Goal: Transaction & Acquisition: Book appointment/travel/reservation

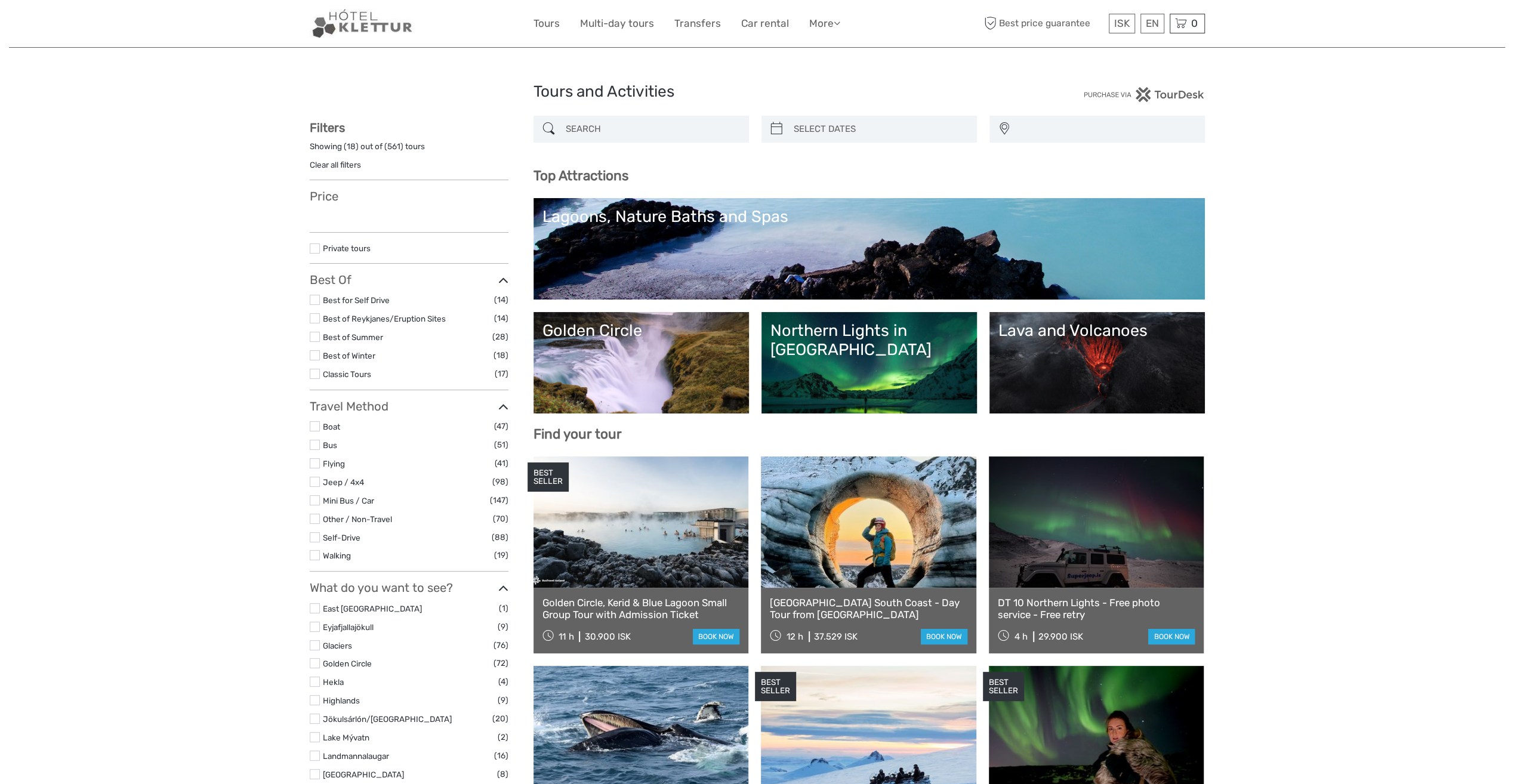
select select
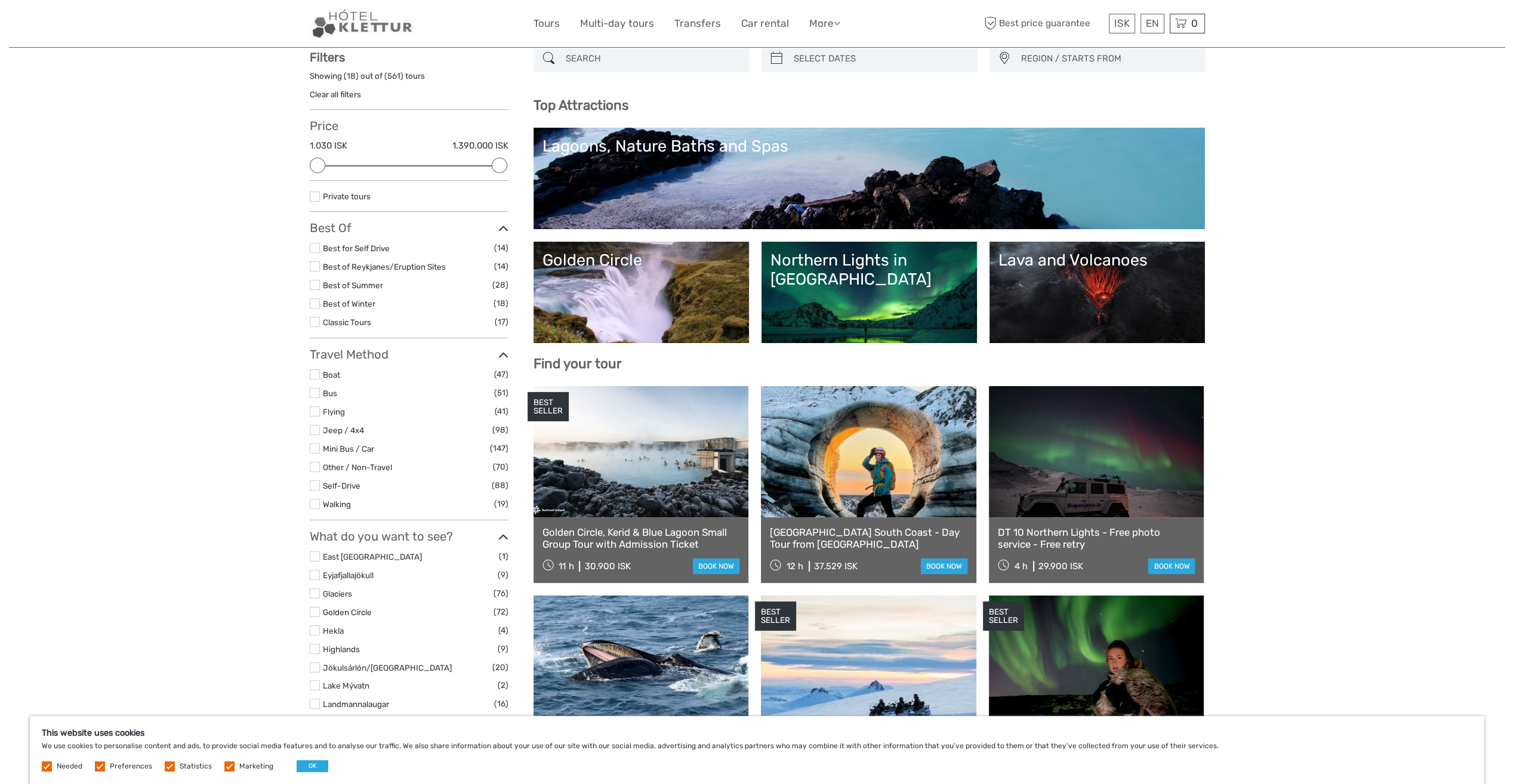
scroll to position [60, 0]
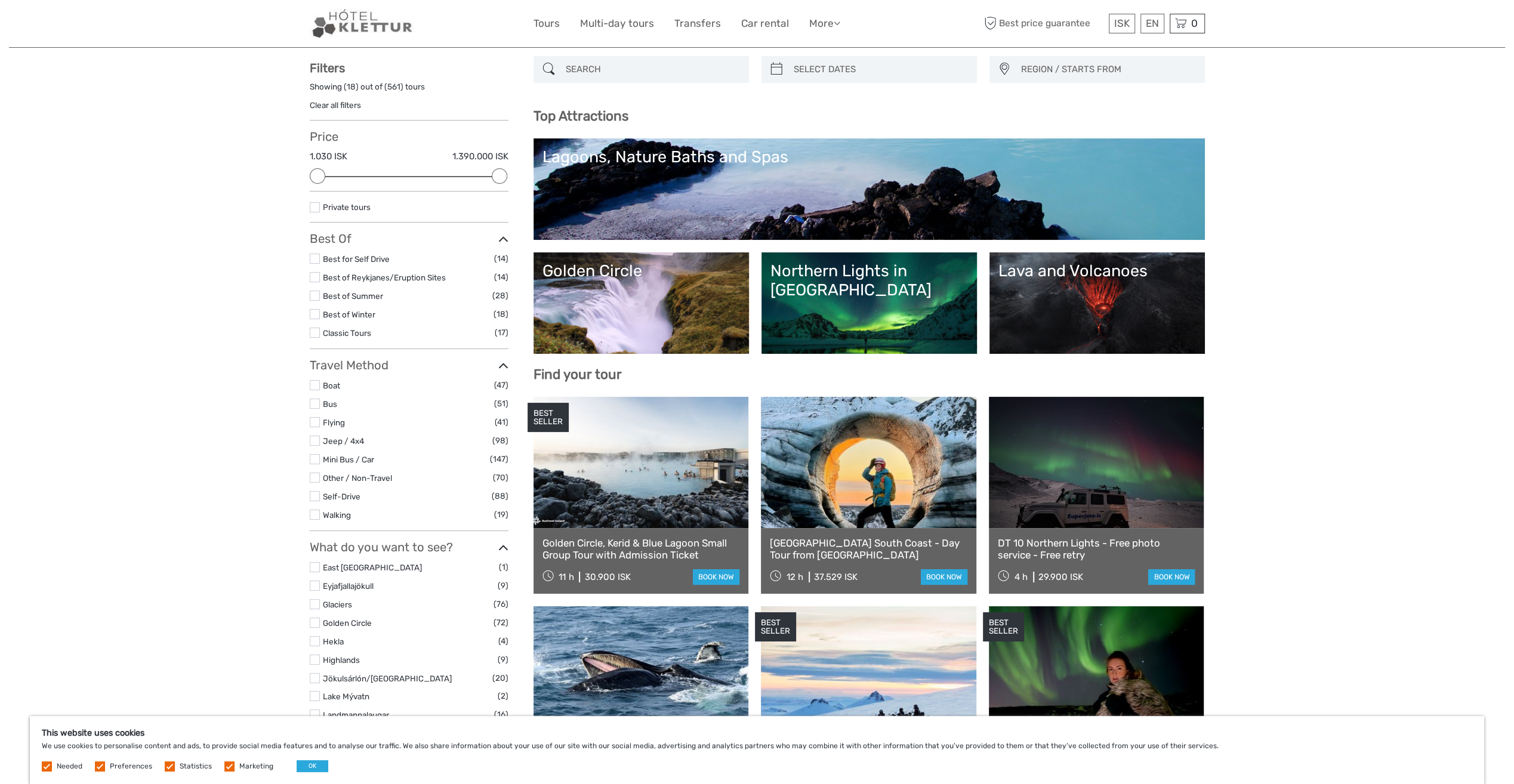
click at [886, 293] on link "Northern Lights in Iceland" at bounding box center [869, 303] width 197 height 84
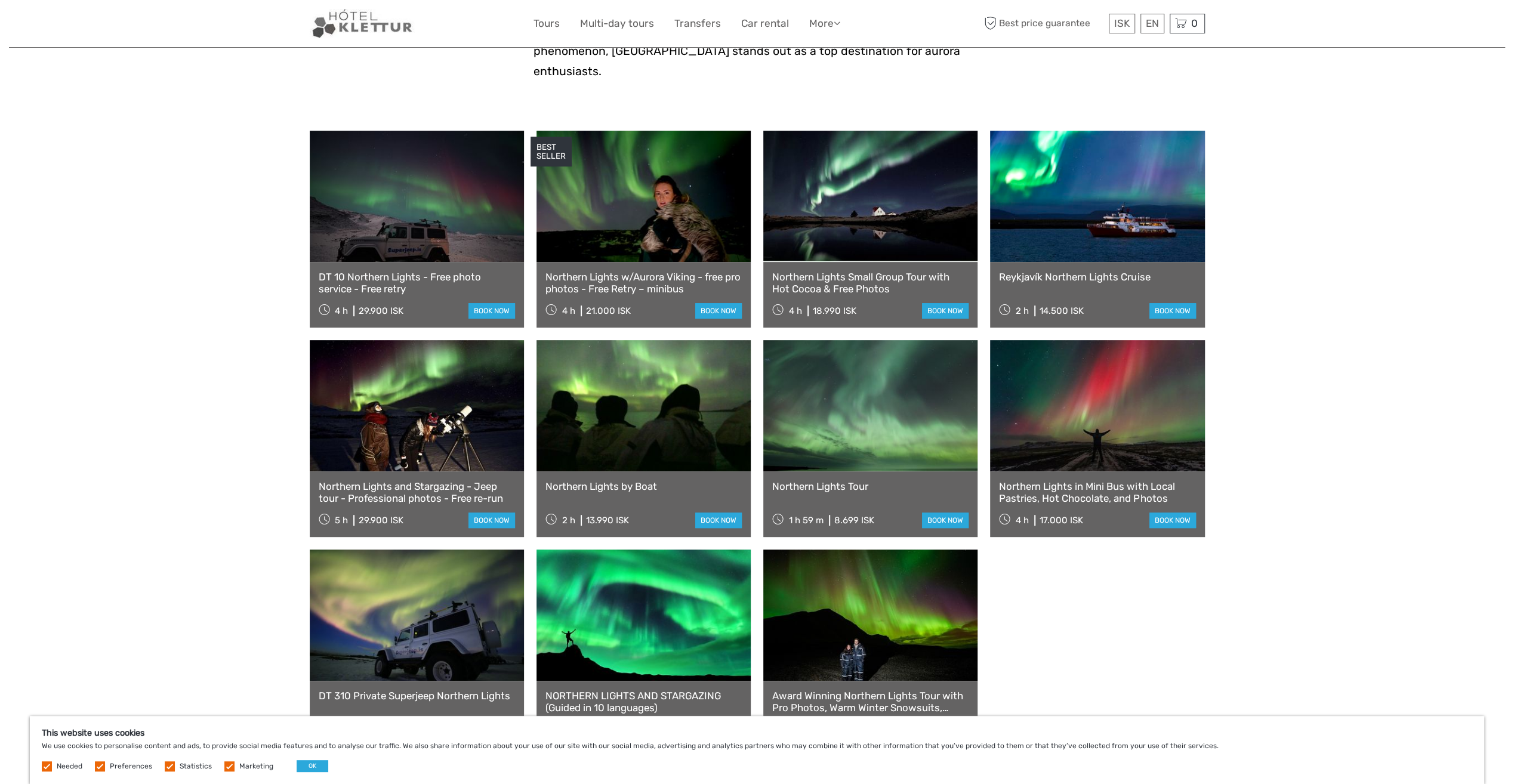
scroll to position [418, 0]
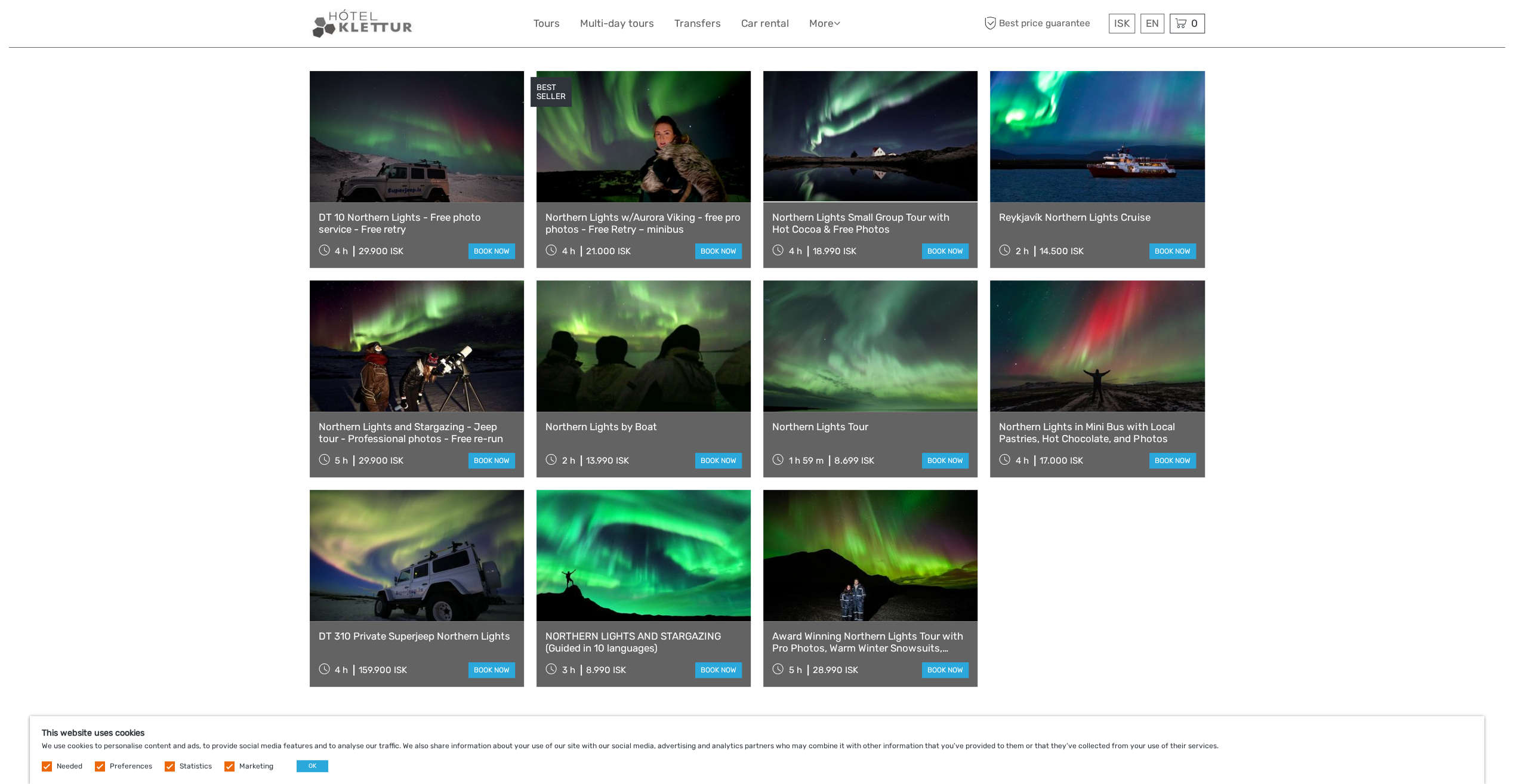
click at [392, 427] on div "Northern Lights and Stargazing - Jeep tour - Professional photos - Free re-run …" at bounding box center [417, 444] width 215 height 65
click at [491, 453] on link "book now" at bounding box center [492, 461] width 47 height 16
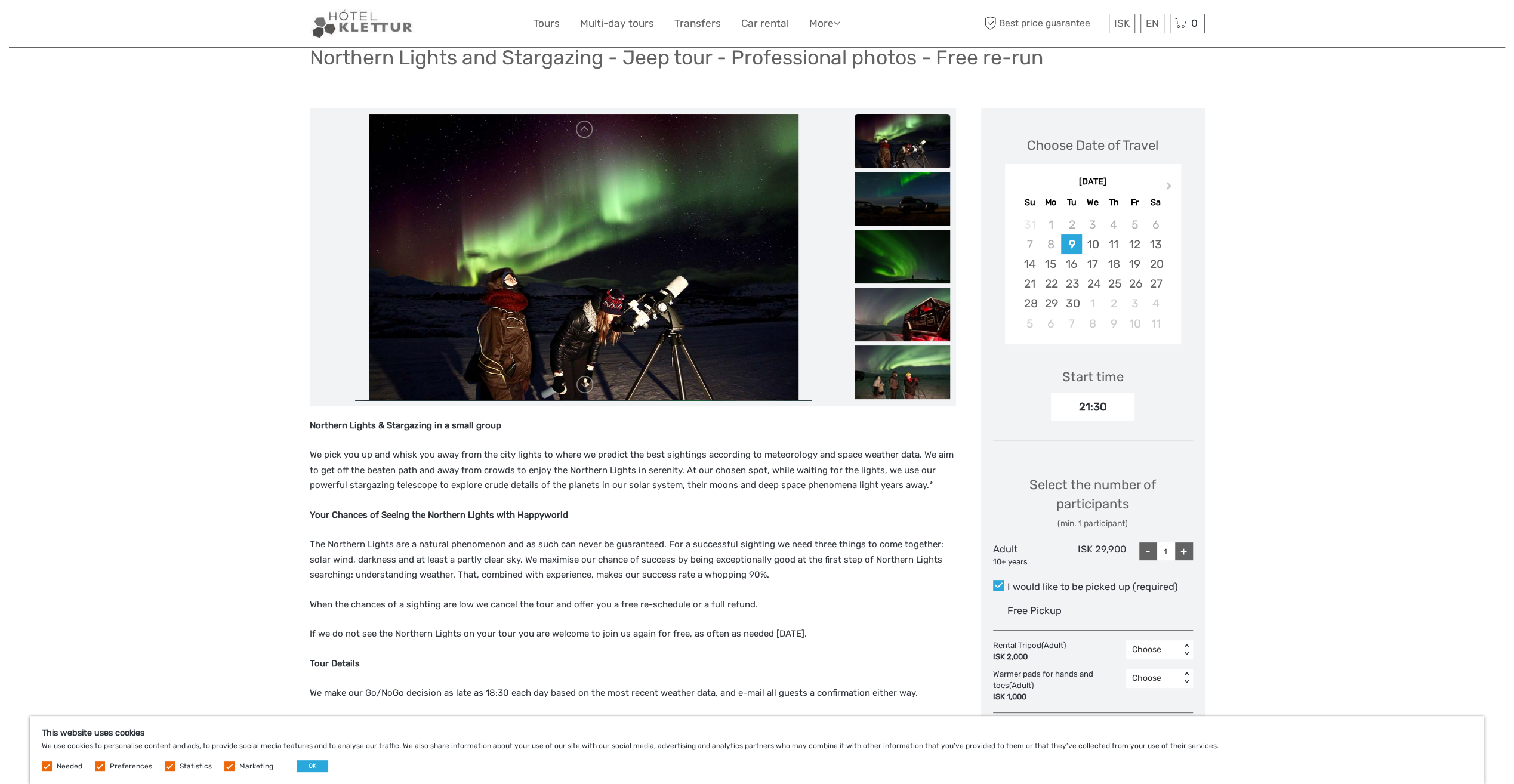
scroll to position [120, 0]
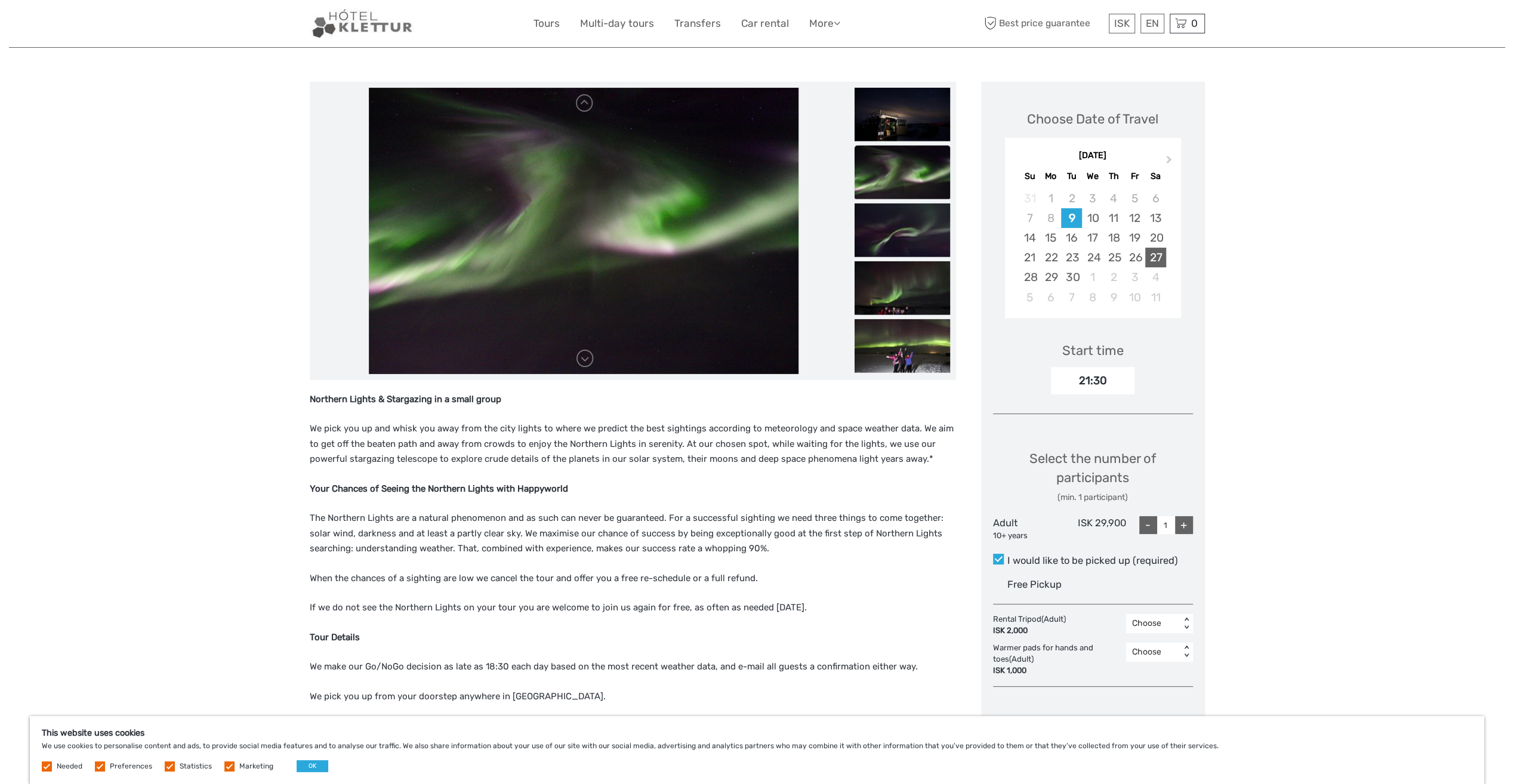
click at [1161, 253] on div "27" at bounding box center [1156, 257] width 21 height 19
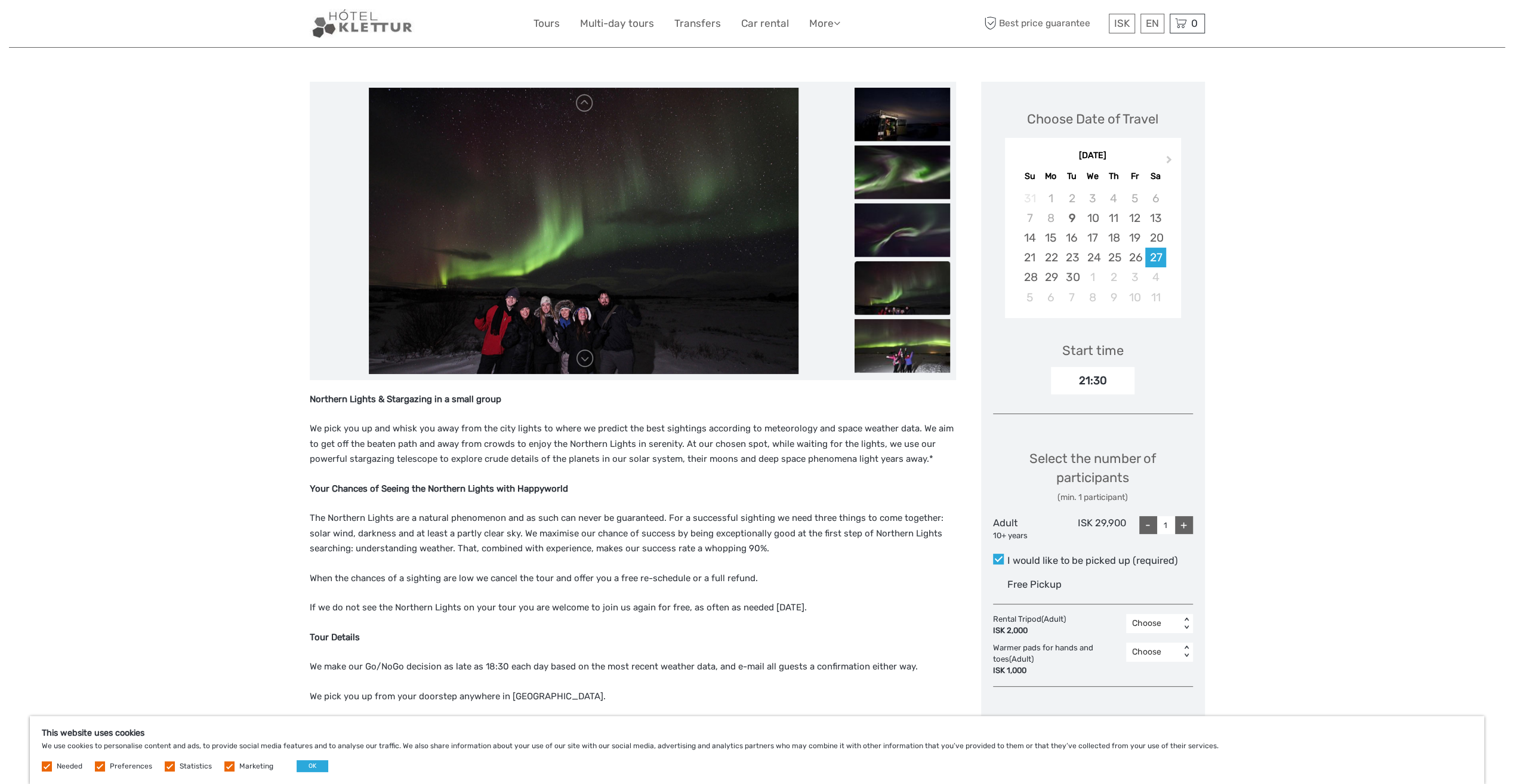
click at [1184, 521] on div "+" at bounding box center [1184, 524] width 18 height 18
type input "2"
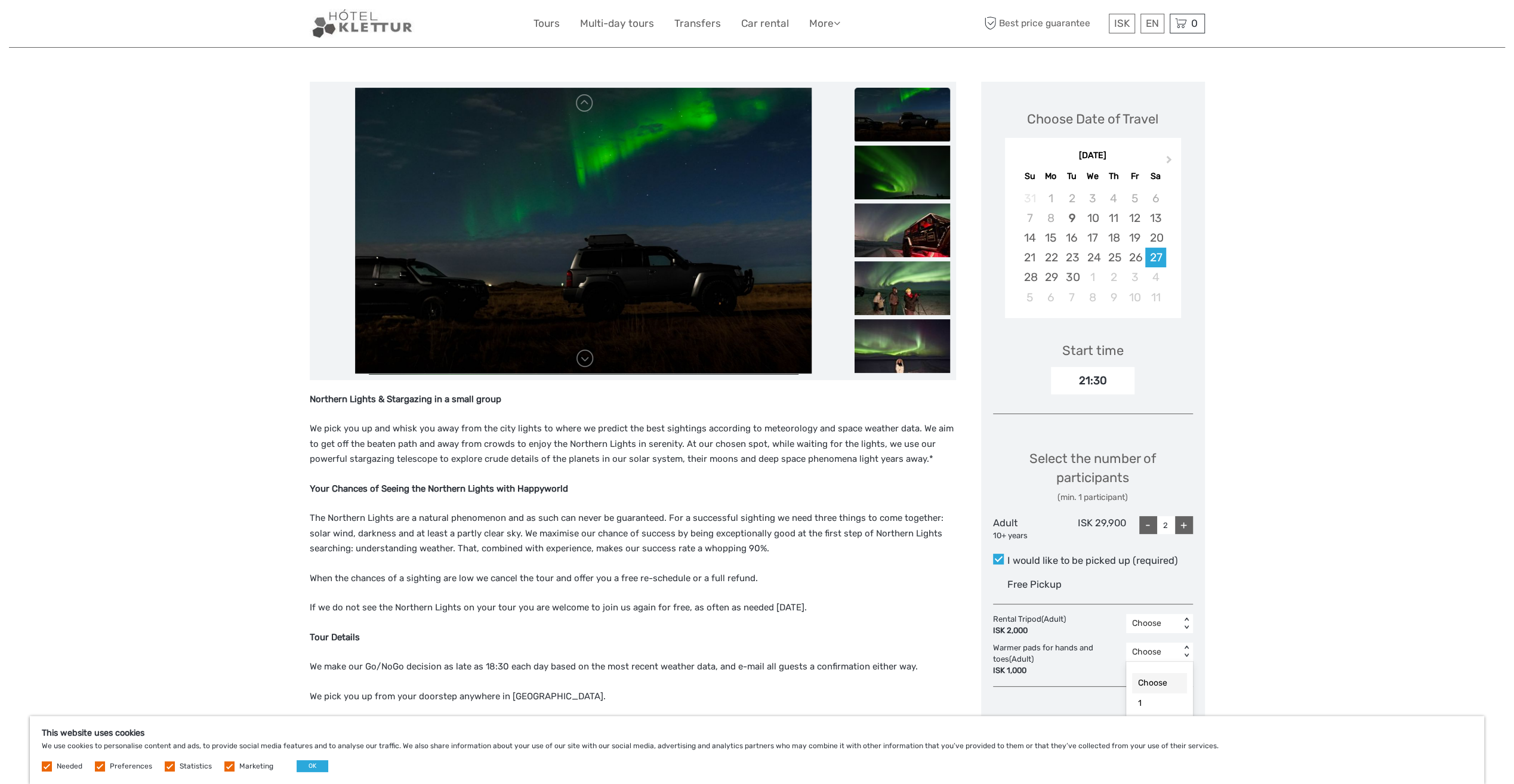
click at [1188, 646] on div "< >" at bounding box center [1186, 653] width 10 height 12
click at [1186, 652] on div "< >" at bounding box center [1186, 653] width 10 height 12
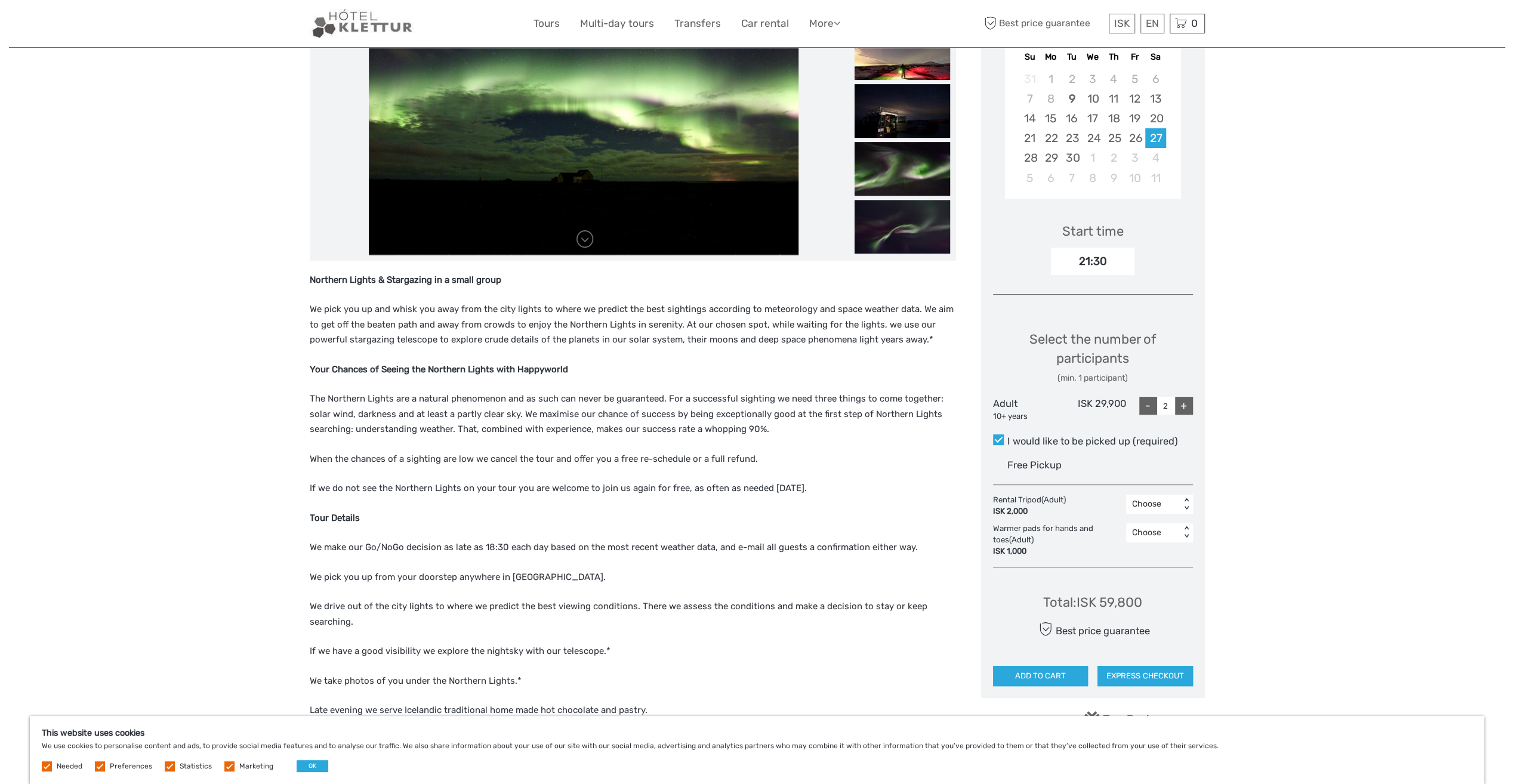
scroll to position [298, 0]
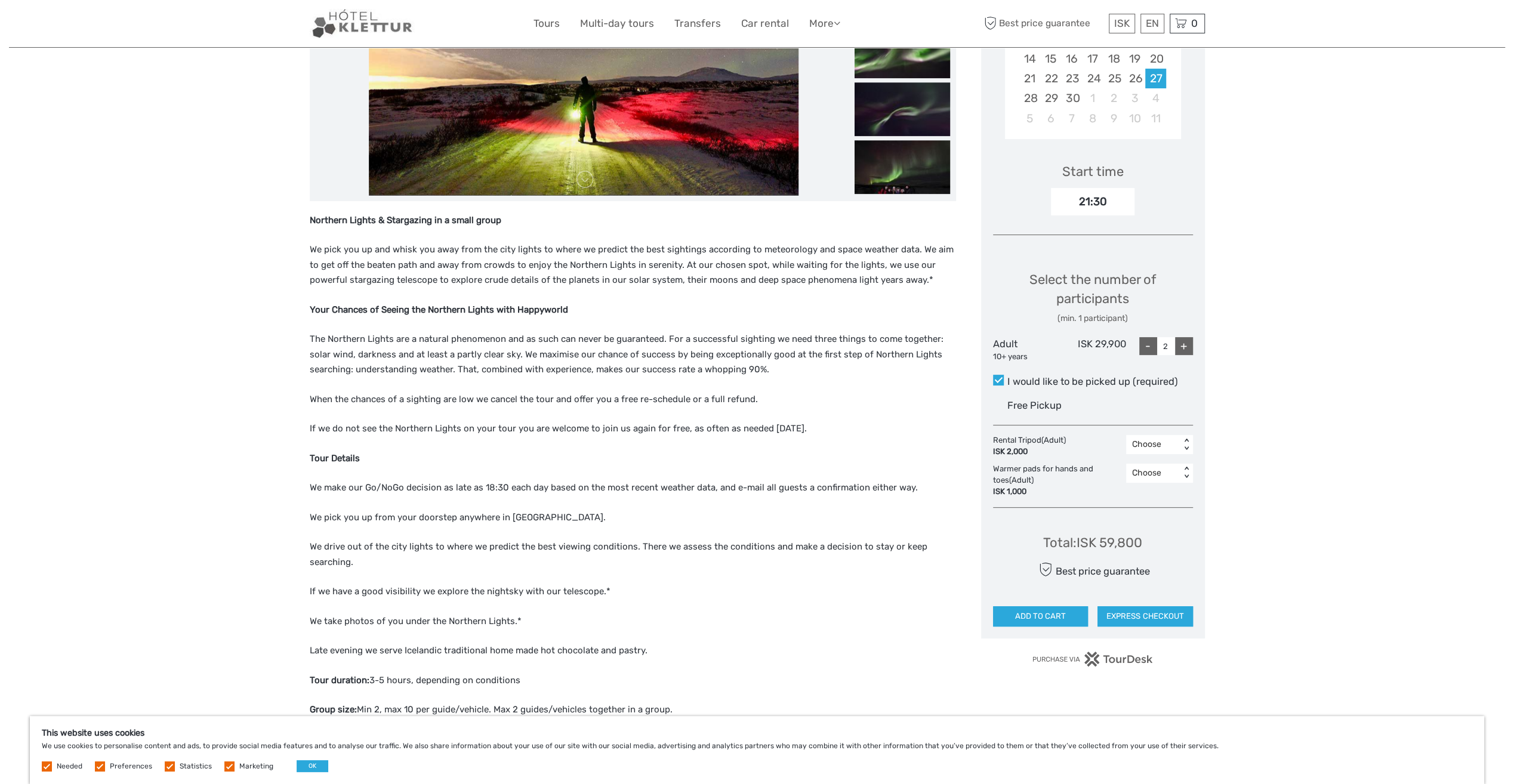
click at [1187, 472] on div "< >" at bounding box center [1186, 473] width 10 height 12
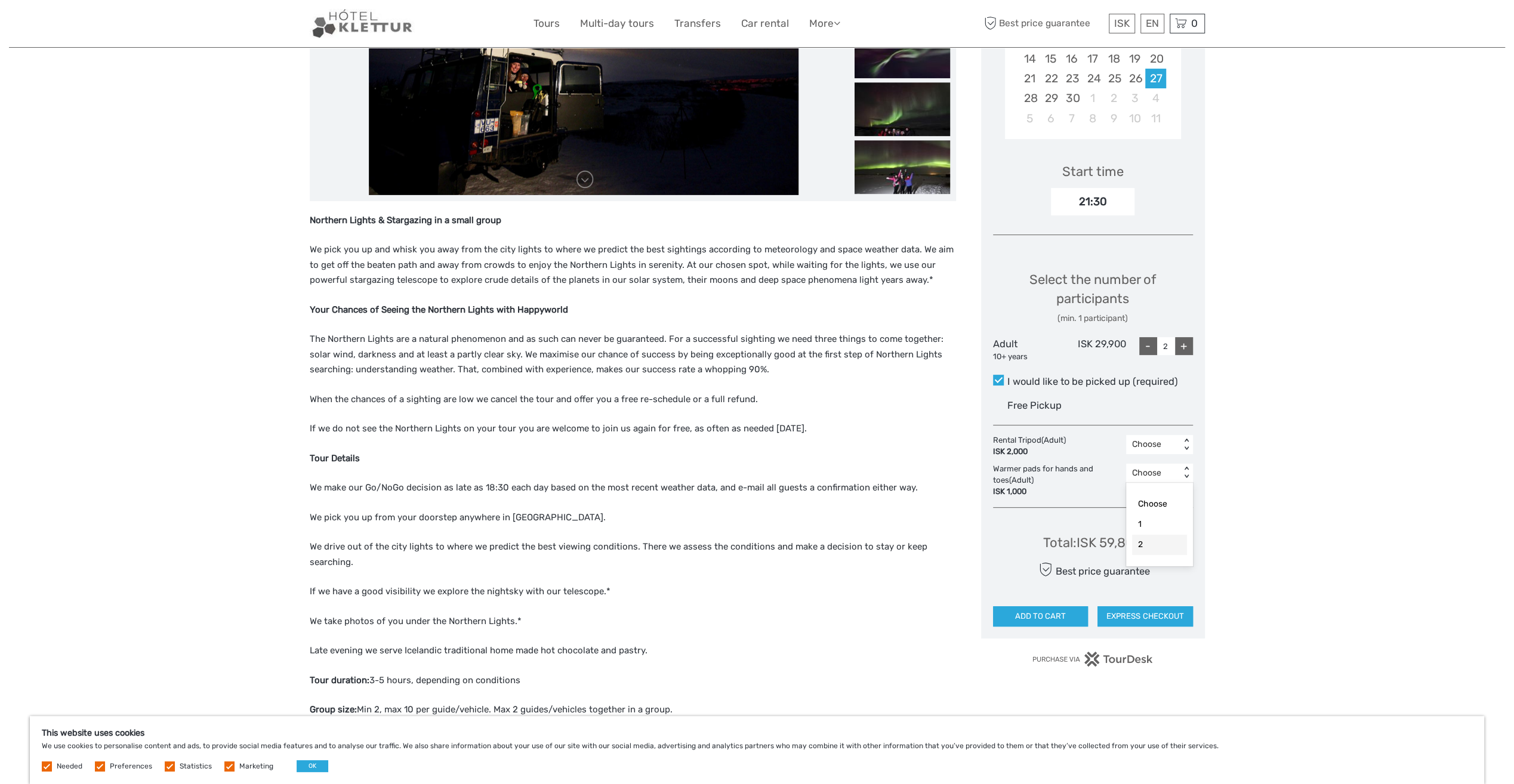
drag, startPoint x: 1146, startPoint y: 545, endPoint x: 1178, endPoint y: 541, distance: 32.2
click at [1146, 545] on div "2" at bounding box center [1160, 545] width 55 height 20
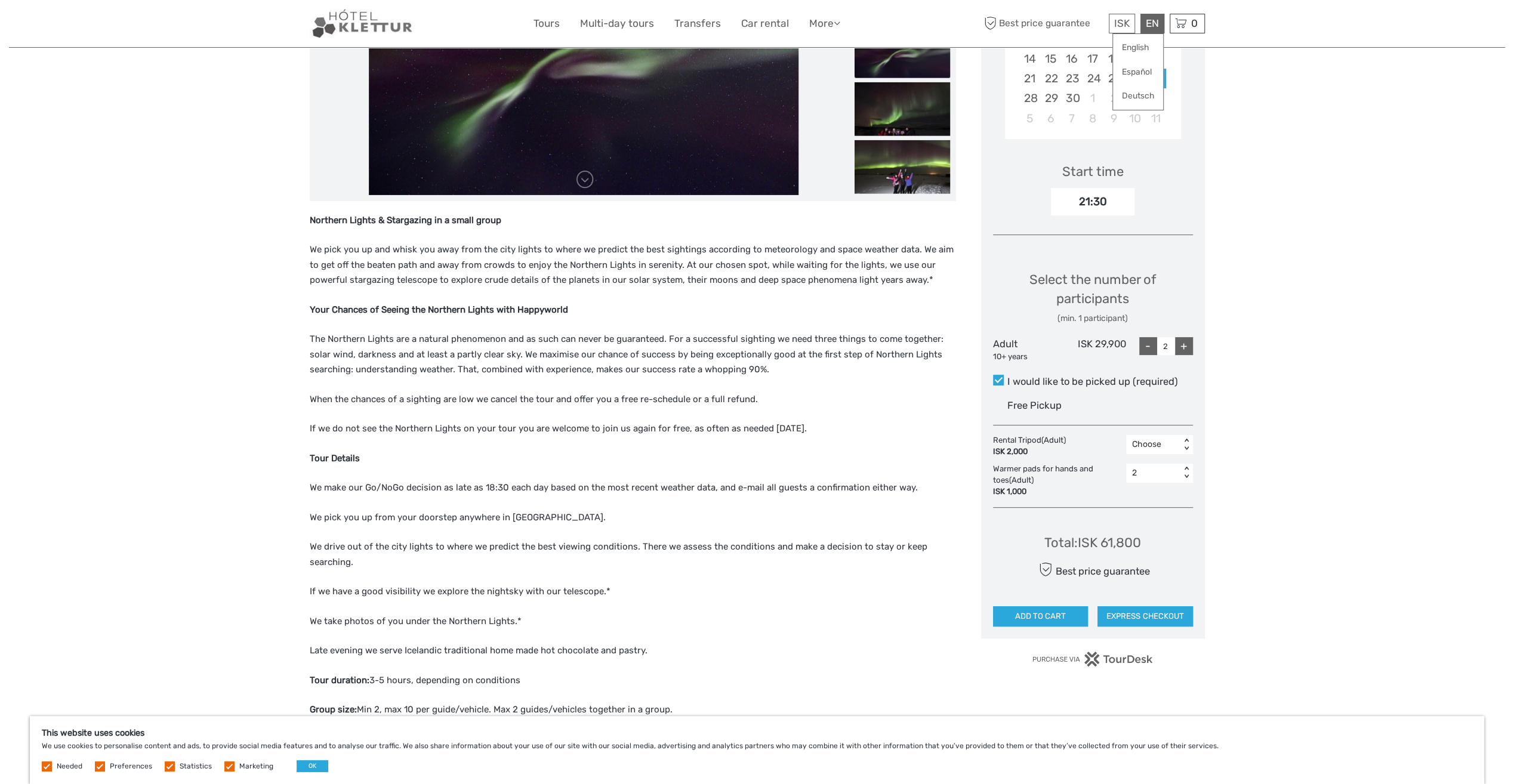
click at [1151, 23] on div "EN English Español Deutsch" at bounding box center [1153, 23] width 24 height 19
click at [1141, 45] on link "English" at bounding box center [1138, 48] width 51 height 22
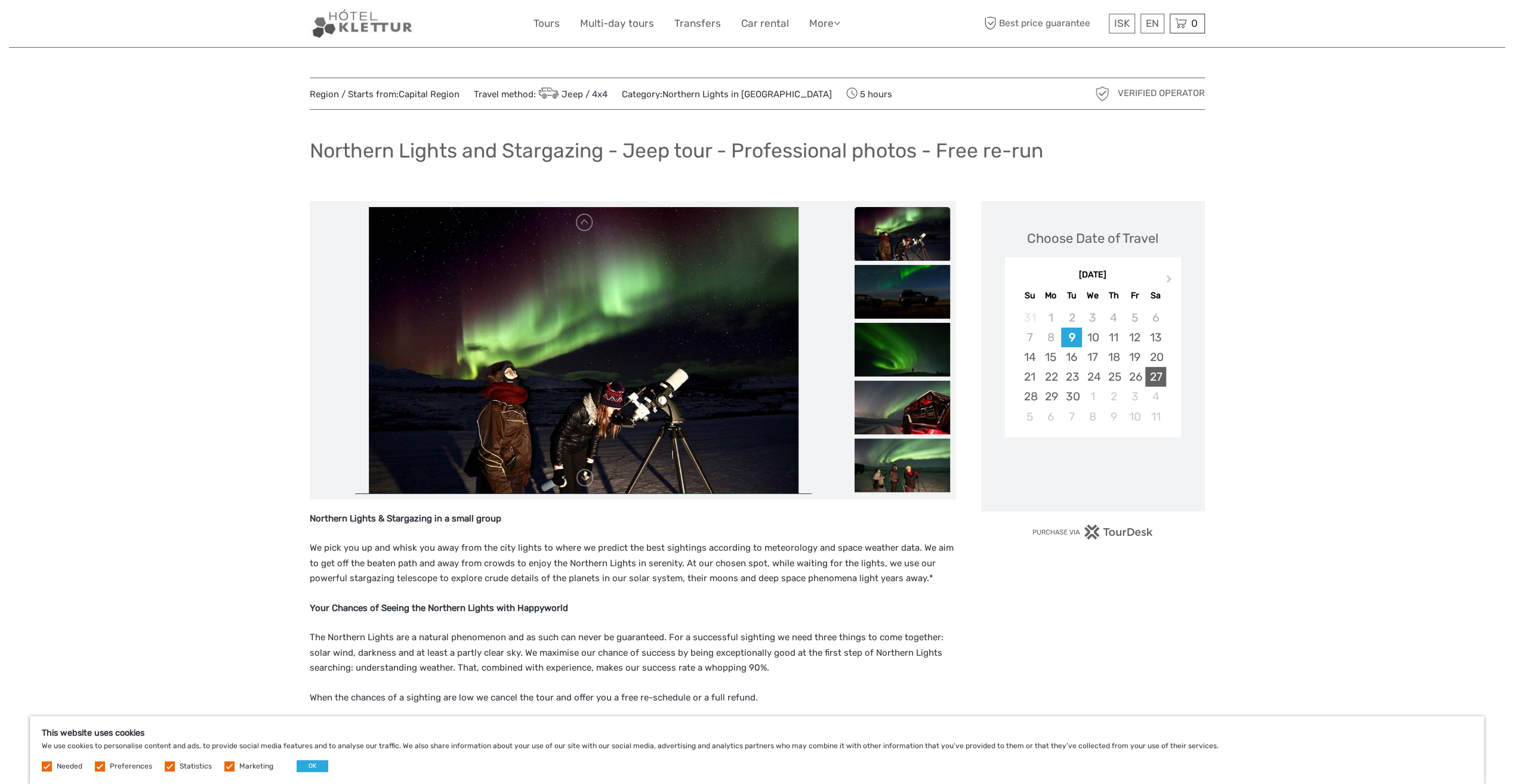
click at [1158, 375] on div "27" at bounding box center [1156, 376] width 21 height 19
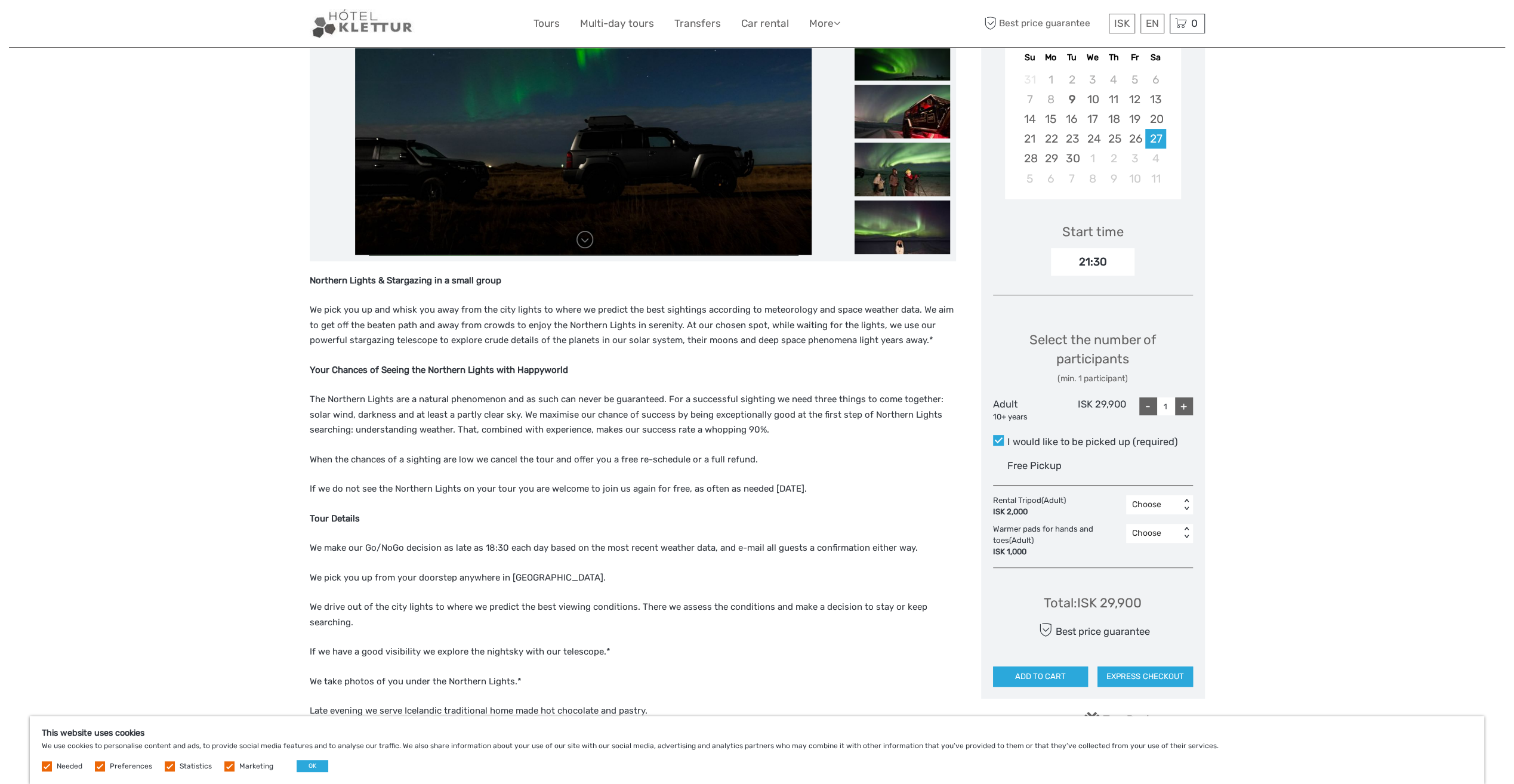
scroll to position [239, 0]
click at [1185, 402] on div "+" at bounding box center [1184, 406] width 18 height 18
type input "2"
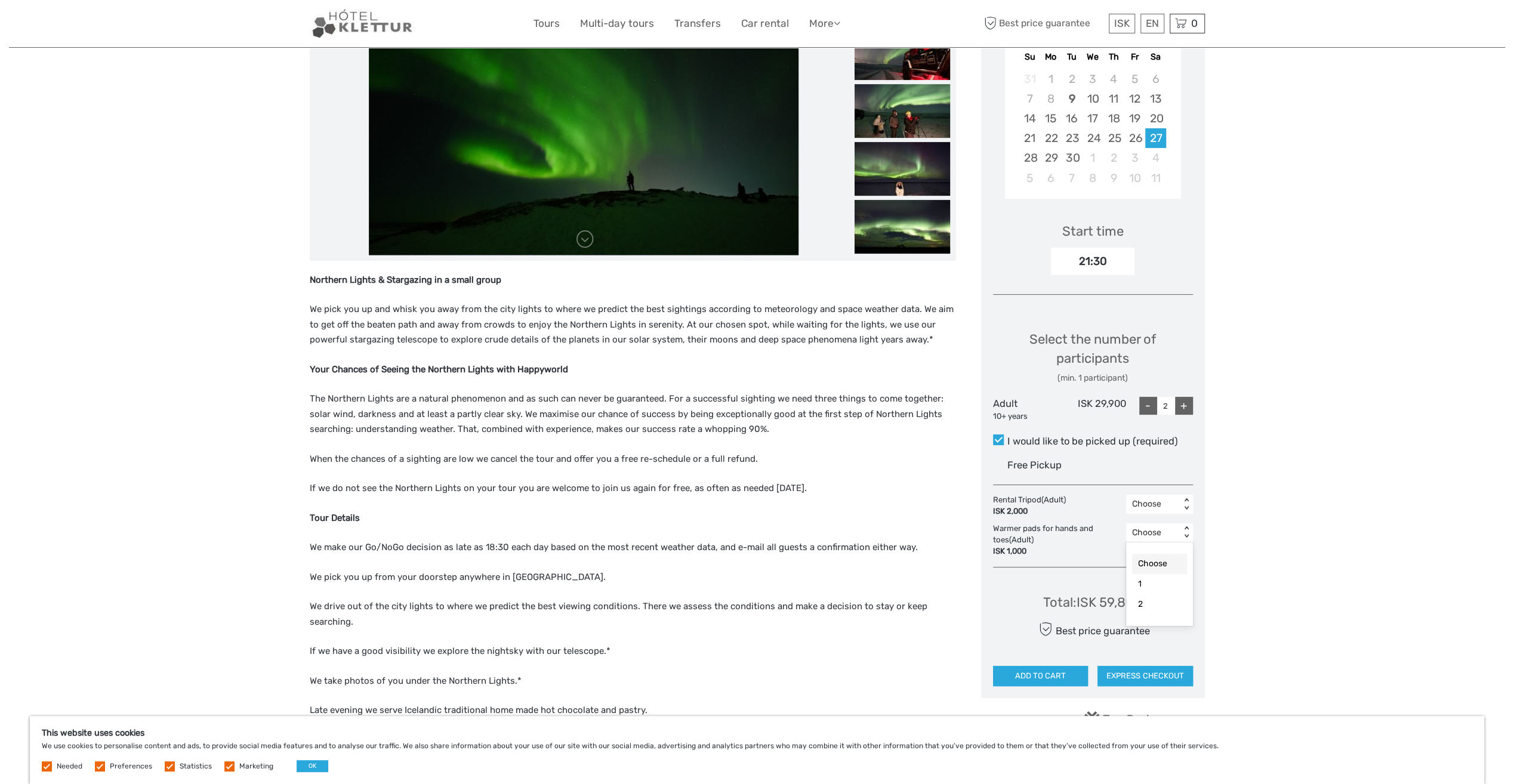
drag, startPoint x: 1187, startPoint y: 532, endPoint x: 1188, endPoint y: 538, distance: 6.1
click at [1187, 534] on div "< >" at bounding box center [1186, 533] width 10 height 12
click at [1149, 606] on div "2" at bounding box center [1160, 605] width 55 height 20
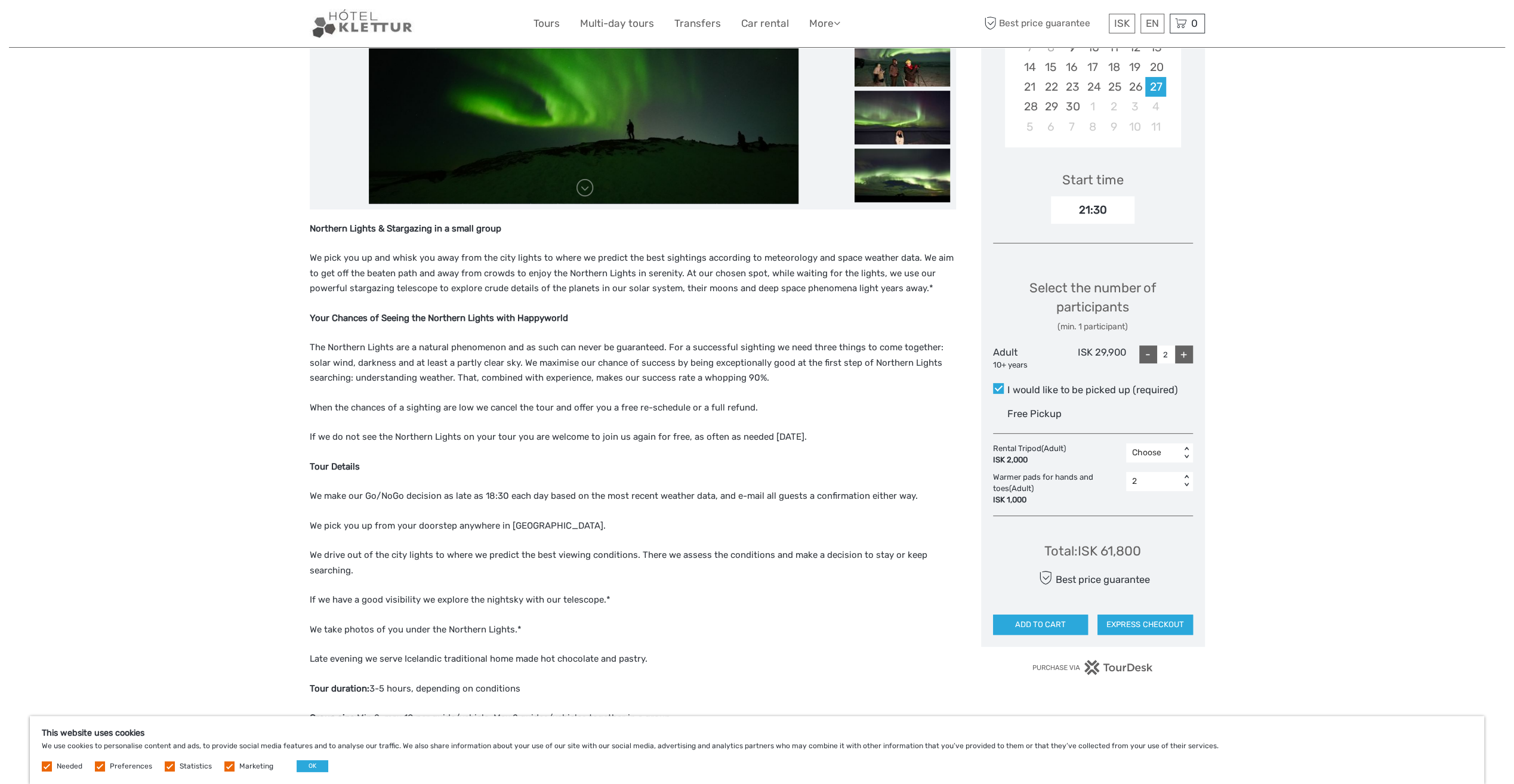
scroll to position [358, 0]
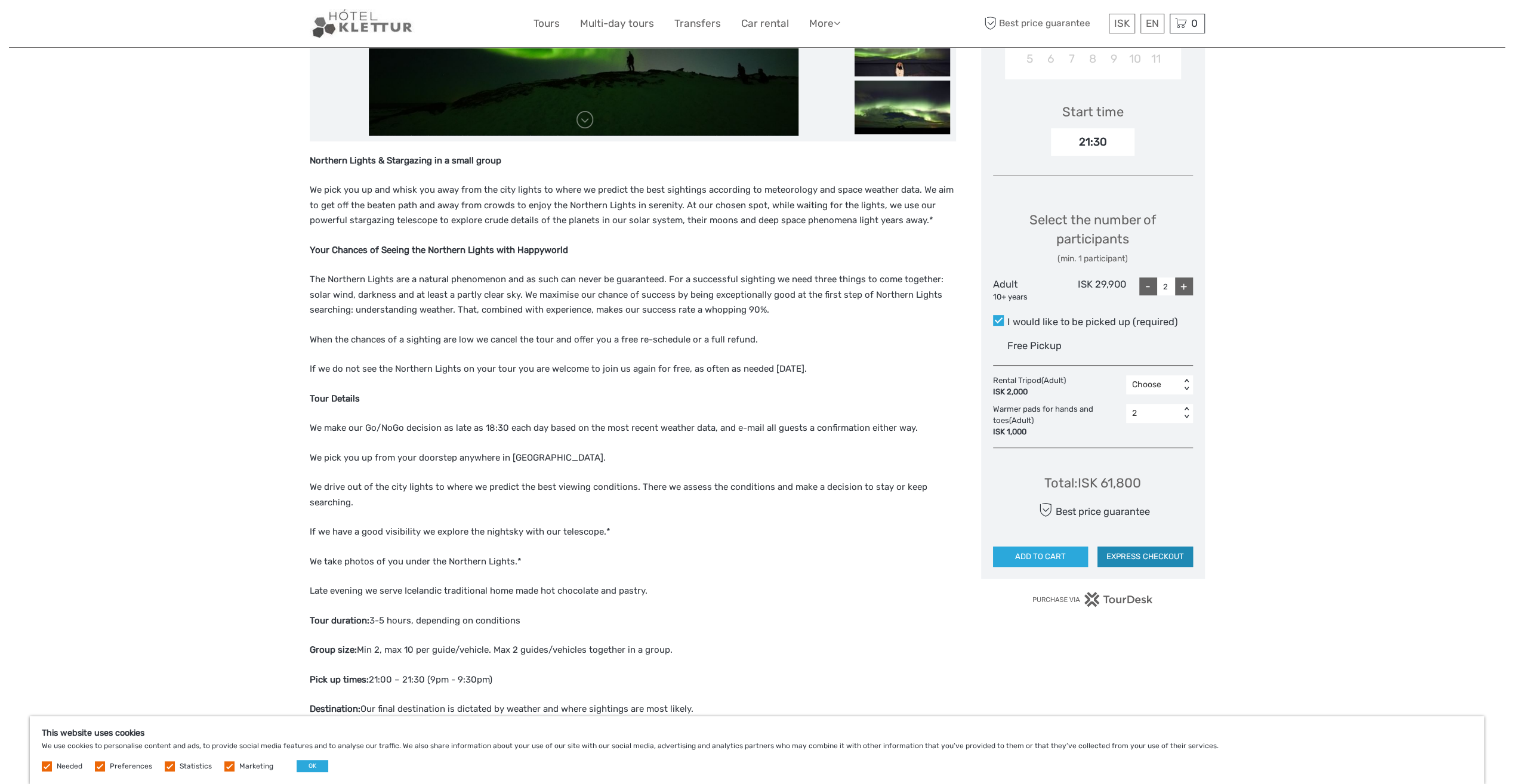
click at [1160, 555] on button "EXPRESS CHECKOUT" at bounding box center [1145, 556] width 96 height 20
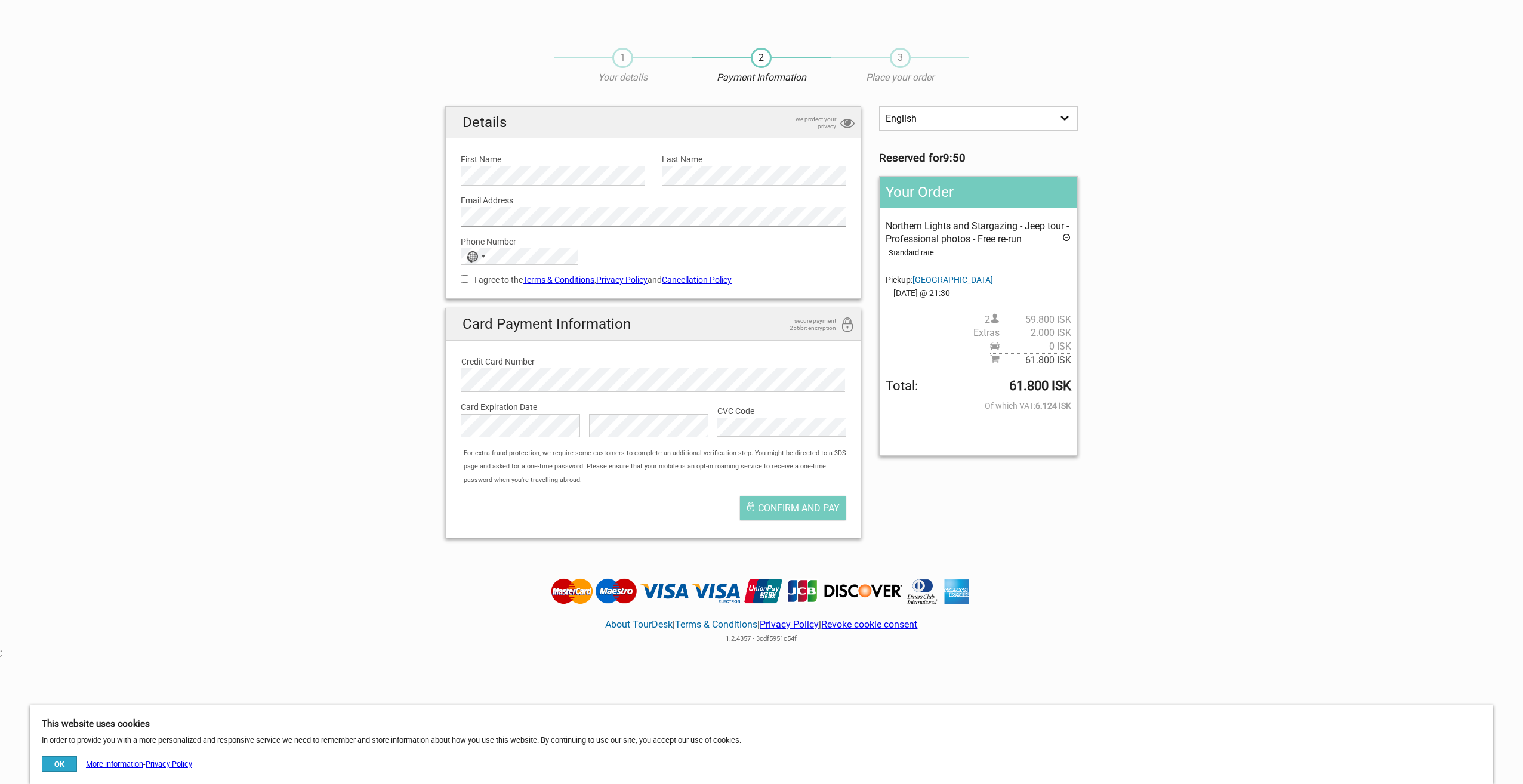
click at [361, 214] on section "1 Your details 2 Payment Information 3 Place your order English Español Deutsch…" at bounding box center [762, 291] width 1523 height 512
click at [528, 248] on div "Phone Number No country selected 244 results found [GEOGRAPHIC_DATA] +93 [GEOGR…" at bounding box center [653, 246] width 403 height 39
drag, startPoint x: 523, startPoint y: 247, endPoint x: 470, endPoint y: 252, distance: 53.2
click at [470, 252] on div "No country selected 244 results found Afghanistan +93 Albania +355 Algeria +213…" at bounding box center [519, 256] width 117 height 17
type button "Confirm and pay"
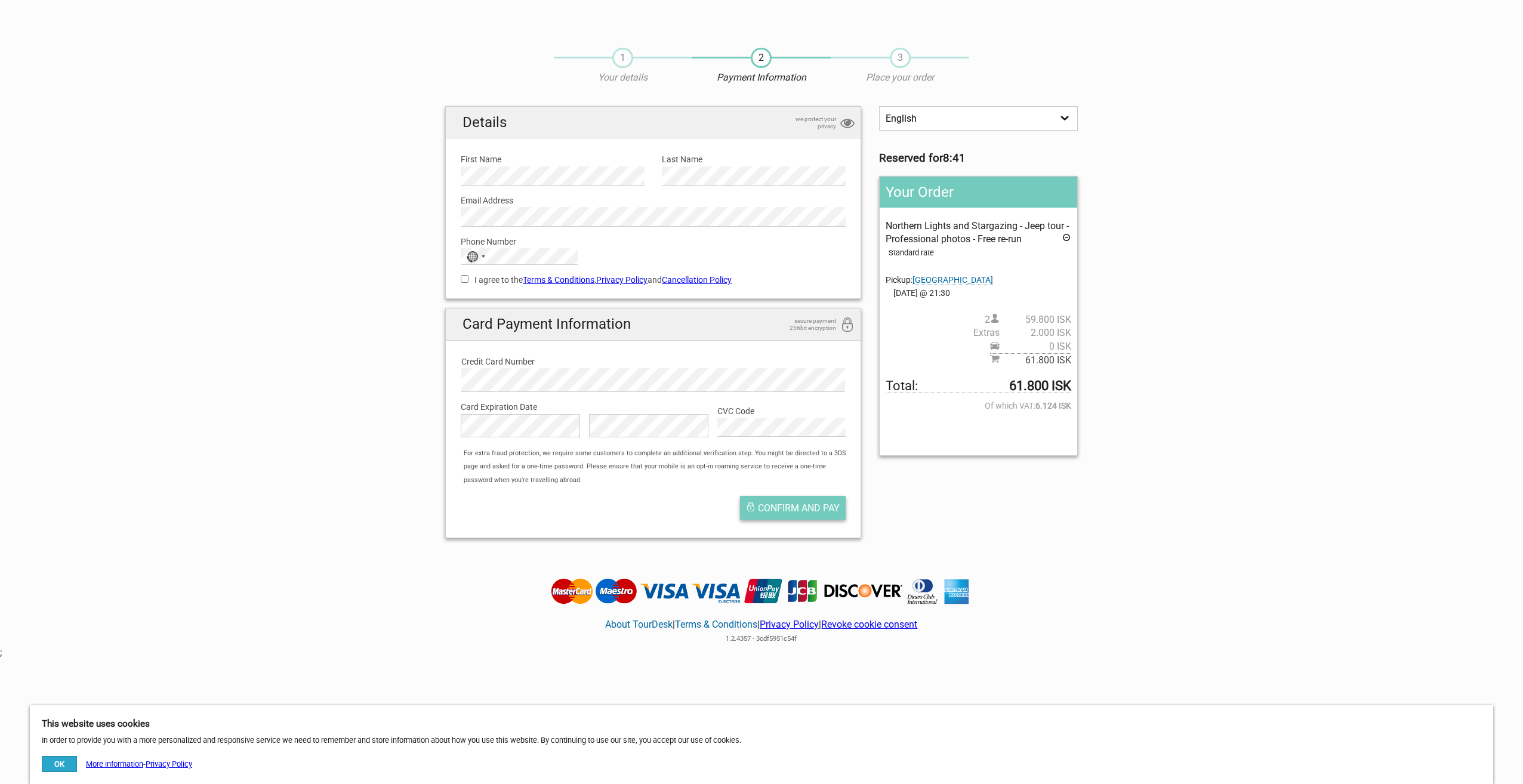
click at [807, 505] on span "Confirm and pay" at bounding box center [798, 508] width 82 height 12
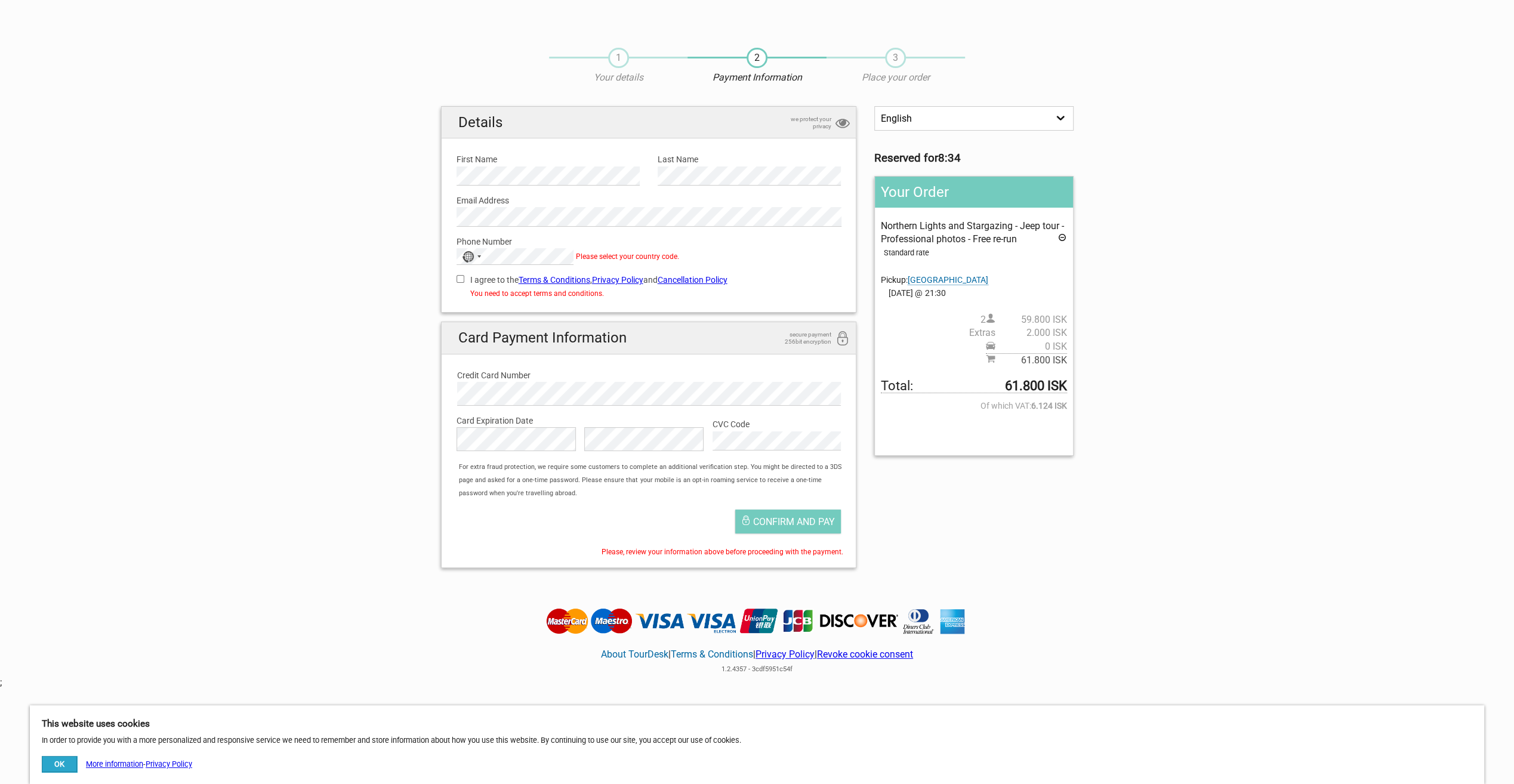
click at [462, 278] on input "I agree to the Terms & Conditions , Privacy Policy and Cancellation Policy" at bounding box center [460, 279] width 8 height 8
checkbox input "true"
click at [813, 521] on span "Confirm and pay" at bounding box center [794, 521] width 82 height 12
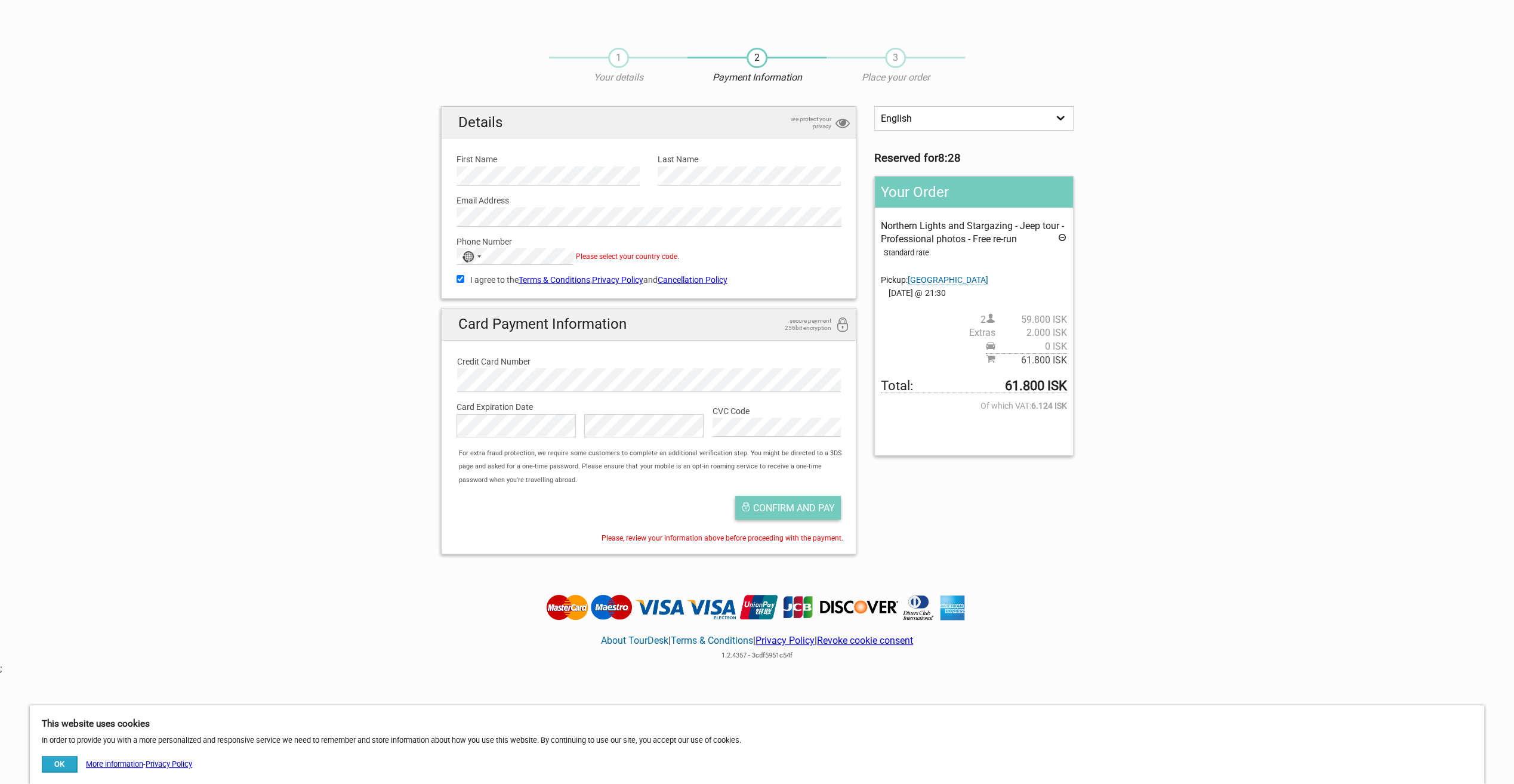
click at [804, 504] on span "Confirm and pay" at bounding box center [794, 508] width 82 height 12
click at [476, 253] on div "No country selected" at bounding box center [470, 256] width 27 height 16
type input "u"
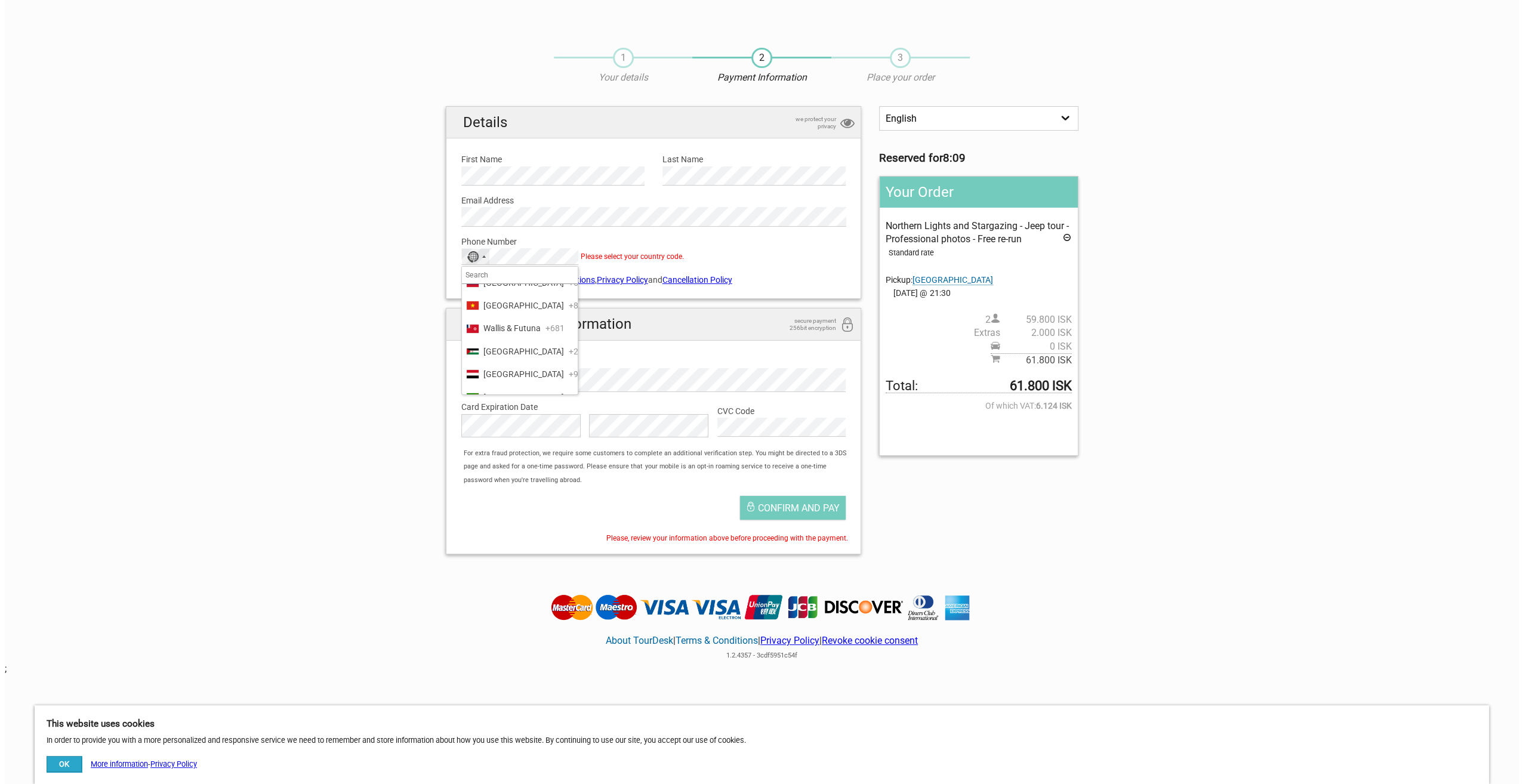
scroll to position [5690, 0]
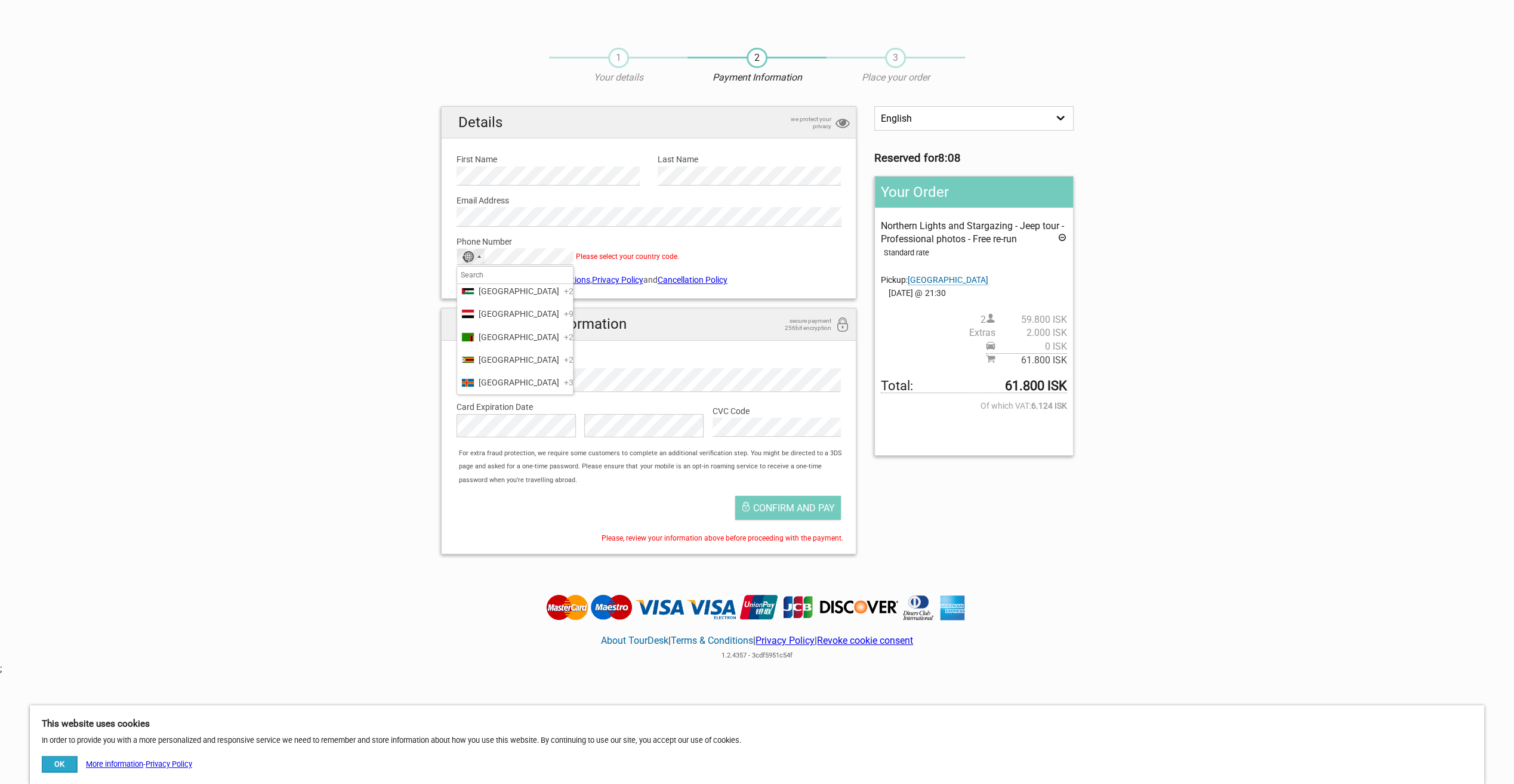
click at [505, 114] on span "United States" at bounding box center [519, 108] width 81 height 13
click at [806, 508] on span "Confirm and pay" at bounding box center [794, 508] width 82 height 12
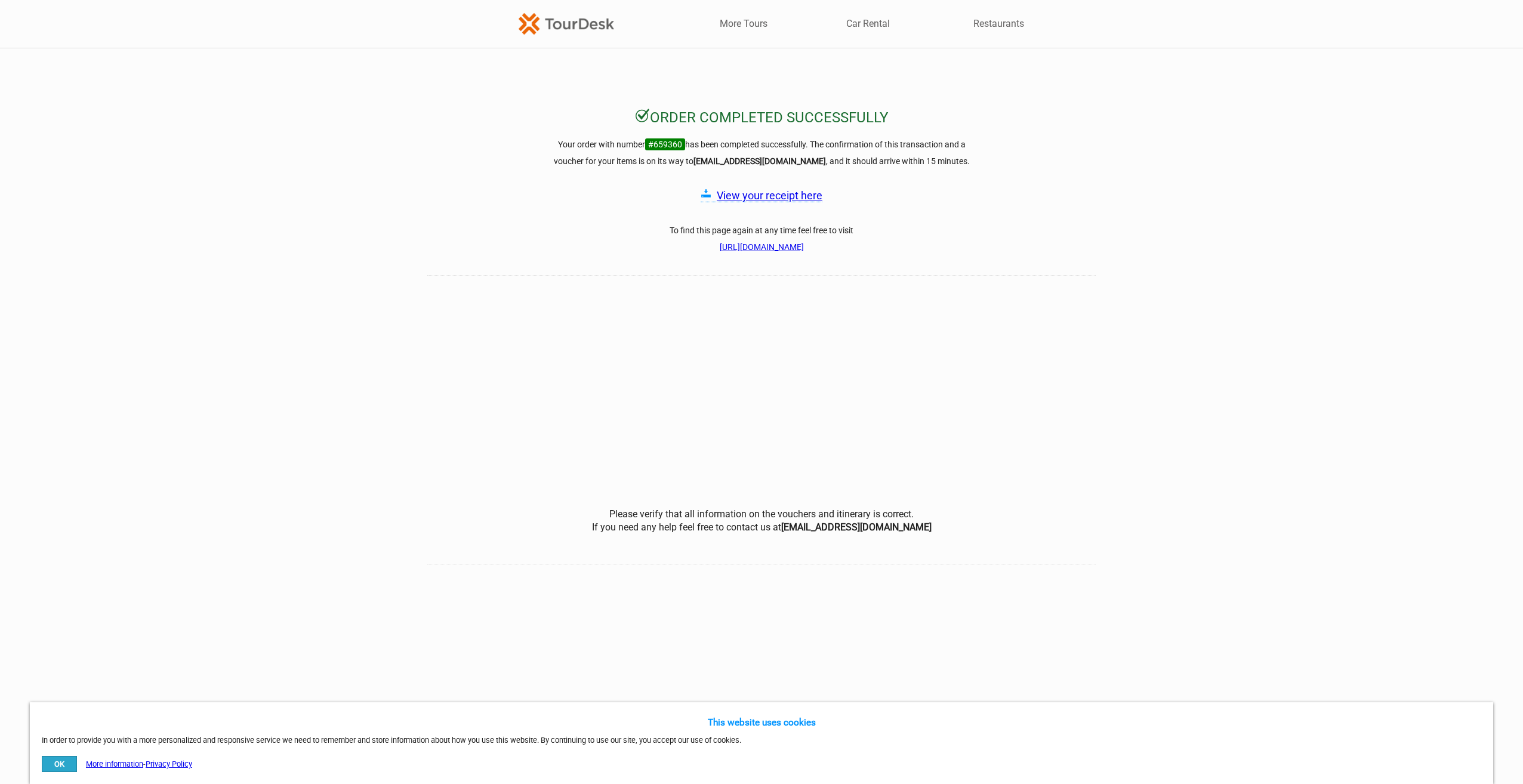
click at [786, 191] on link "View your receipt here" at bounding box center [769, 195] width 106 height 12
click at [62, 761] on button "OK" at bounding box center [59, 764] width 35 height 16
click at [1119, 387] on div "Order completed successfully Your order with number #659360 has been completed …" at bounding box center [762, 336] width 1523 height 456
